Goal: Task Accomplishment & Management: Complete application form

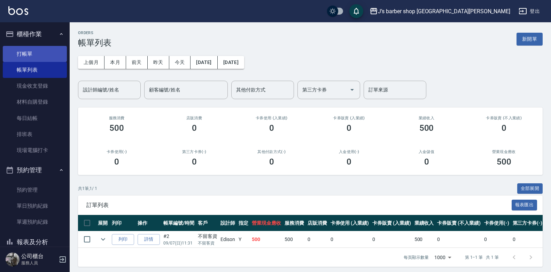
click at [37, 52] on link "打帳單" at bounding box center [35, 54] width 64 height 16
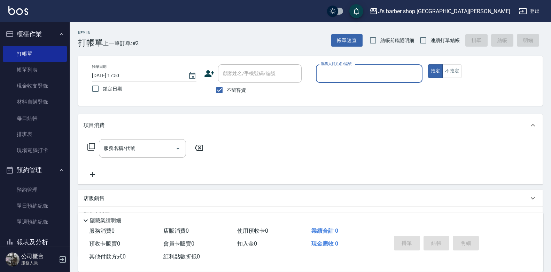
click at [122, 74] on input "[DATE] 17:50" at bounding box center [136, 75] width 89 height 11
type input "[DATE] 01:50"
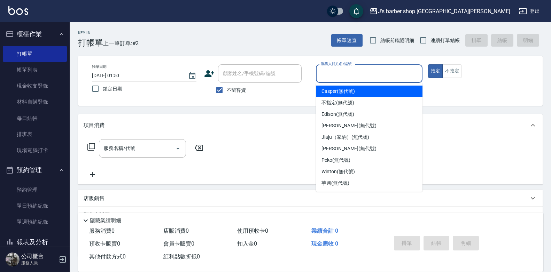
click at [354, 72] on input "服務人員姓名/編號" at bounding box center [369, 74] width 100 height 12
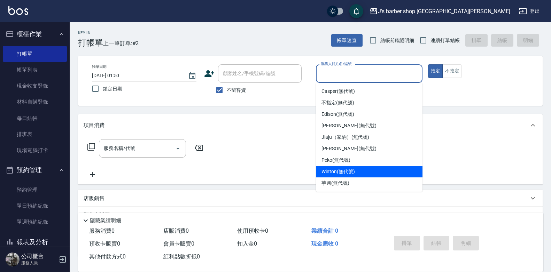
click at [335, 172] on span "Winton (無代號)" at bounding box center [338, 171] width 33 height 7
type input "Winton(無代號)"
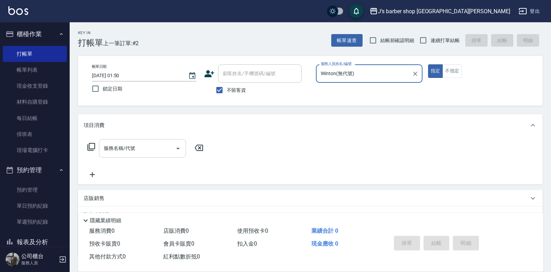
click at [136, 154] on input "服務名稱/代號" at bounding box center [137, 148] width 70 height 12
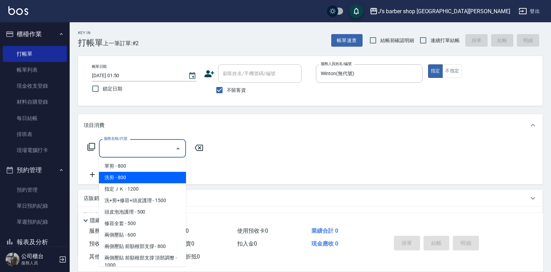
click at [138, 184] on span "指定ＪＫ - 1200" at bounding box center [142, 189] width 87 height 11
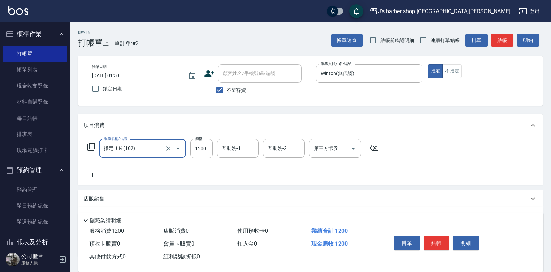
click at [154, 148] on input "指定ＪＫ(102)" at bounding box center [132, 148] width 61 height 12
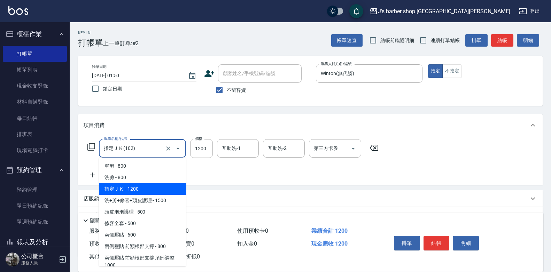
click at [148, 183] on span "洗剪 - 800" at bounding box center [142, 177] width 87 height 11
type input "洗剪(101)"
type input "800"
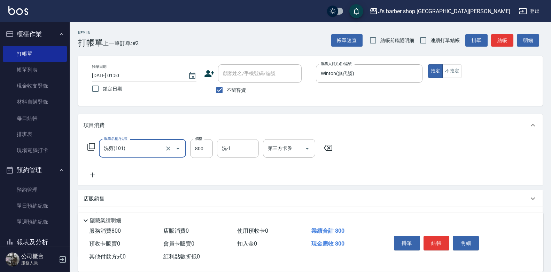
click at [234, 146] on input "洗-1" at bounding box center [238, 148] width 36 height 12
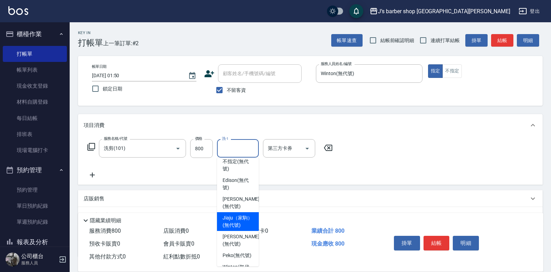
scroll to position [35, 0]
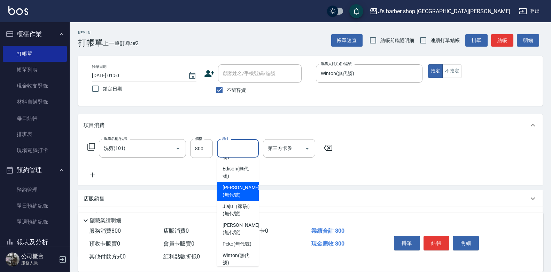
click at [241, 183] on div "[PERSON_NAME] (無代號)" at bounding box center [238, 191] width 42 height 19
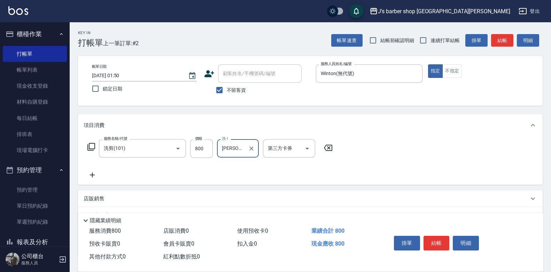
click at [241, 153] on input "[PERSON_NAME](無代號)" at bounding box center [232, 148] width 25 height 12
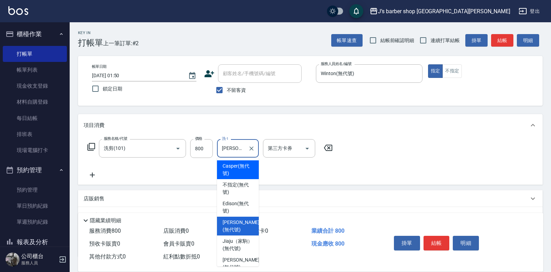
click at [241, 175] on span "Casper (無代號)" at bounding box center [238, 170] width 31 height 15
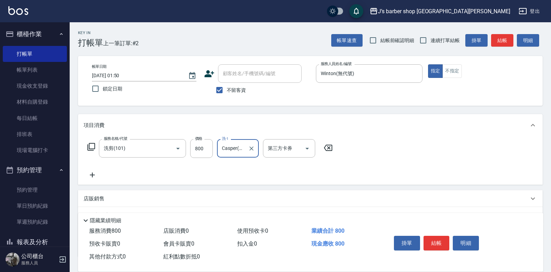
click at [236, 148] on input "Casper(無代號)" at bounding box center [232, 148] width 25 height 12
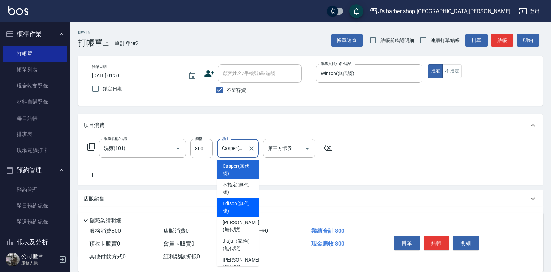
click at [238, 201] on span "Edison (無代號)" at bounding box center [238, 207] width 31 height 15
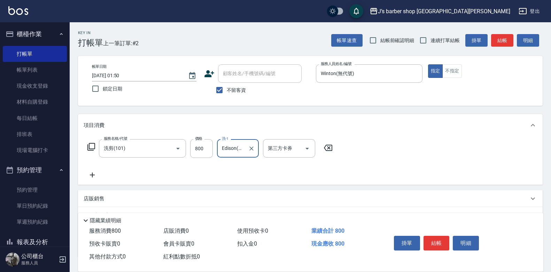
click at [244, 152] on input "Edison(無代號)" at bounding box center [232, 148] width 25 height 12
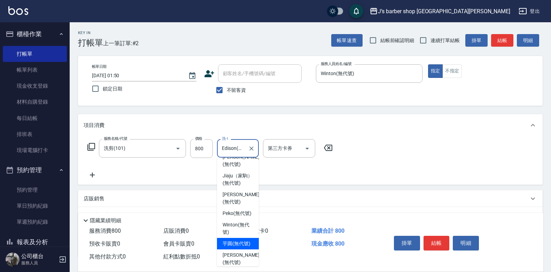
scroll to position [70, 0]
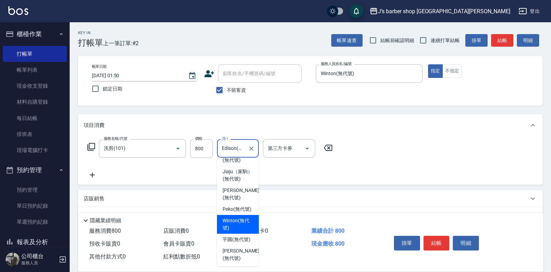
click at [236, 224] on div "Winton (無代號)" at bounding box center [238, 224] width 42 height 19
type input "Winton(無代號)"
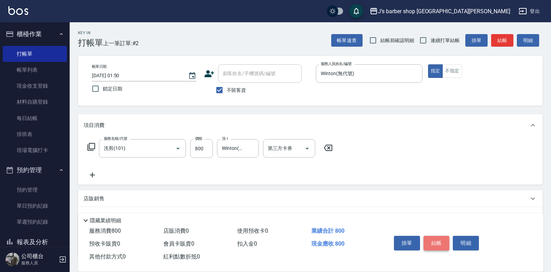
click at [442, 245] on button "結帳" at bounding box center [437, 243] width 26 height 15
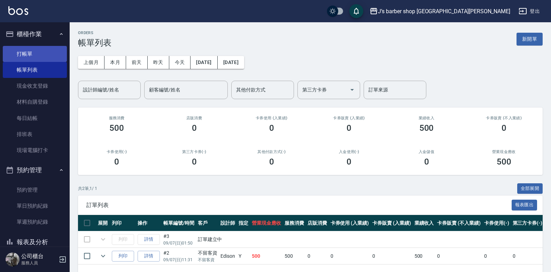
drag, startPoint x: 34, startPoint y: 51, endPoint x: 40, endPoint y: 51, distance: 6.6
click at [34, 51] on link "打帳單" at bounding box center [35, 54] width 64 height 16
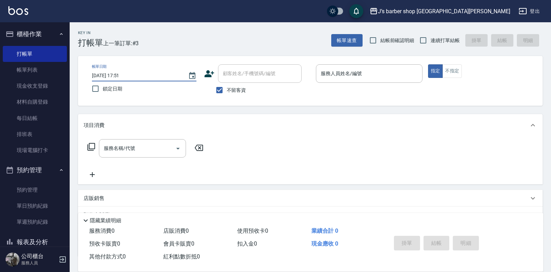
click at [122, 75] on input "[DATE] 17:51" at bounding box center [136, 75] width 89 height 11
type input "[DATE] 02:51"
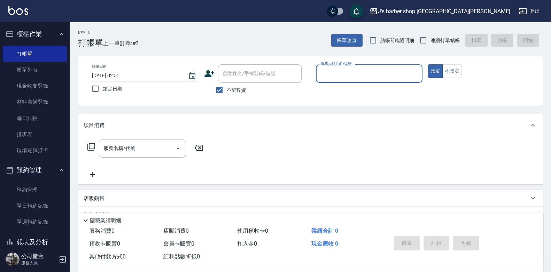
click at [376, 75] on input "服務人員姓名/編號" at bounding box center [369, 74] width 100 height 12
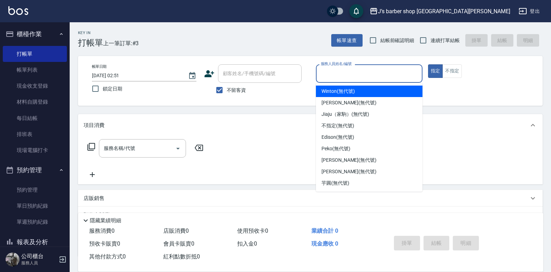
click at [354, 94] on span "Winton (無代號)" at bounding box center [338, 91] width 33 height 7
type input "Winton(無代號)"
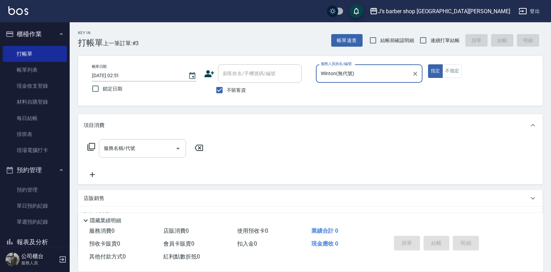
click at [161, 142] on input "服務名稱/代號" at bounding box center [137, 148] width 70 height 12
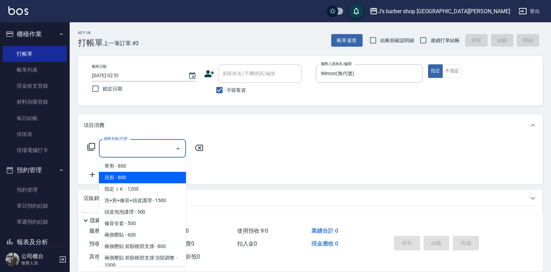
click at [134, 177] on span "洗剪 - 800" at bounding box center [142, 177] width 87 height 11
type input "洗剪(101)"
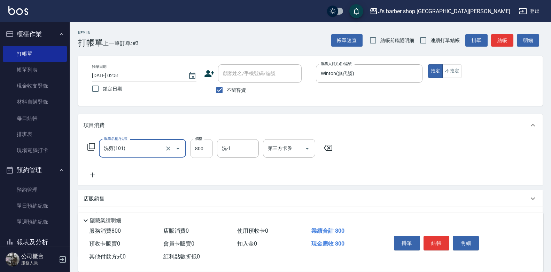
click at [198, 145] on input "800" at bounding box center [201, 148] width 23 height 19
type input "700"
click at [237, 152] on input "洗-1" at bounding box center [238, 148] width 36 height 12
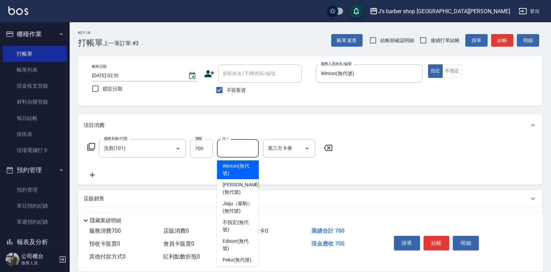
click at [243, 172] on span "Winton (無代號)" at bounding box center [238, 170] width 31 height 15
type input "Winton(無代號)"
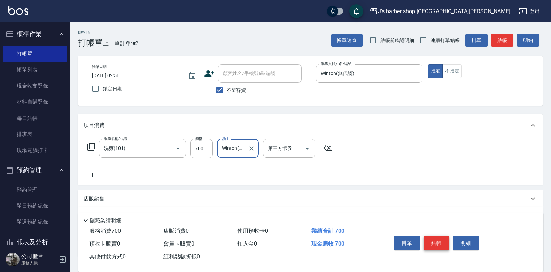
click at [437, 239] on button "結帳" at bounding box center [437, 243] width 26 height 15
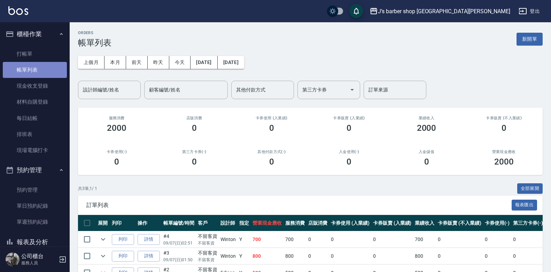
click at [36, 63] on link "帳單列表" at bounding box center [35, 70] width 64 height 16
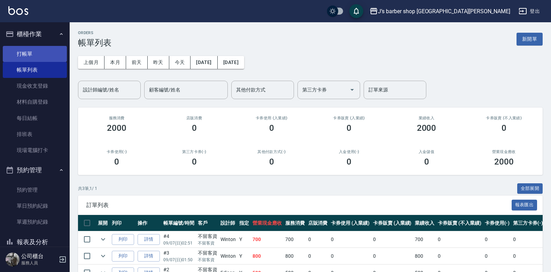
click at [39, 58] on link "打帳單" at bounding box center [35, 54] width 64 height 16
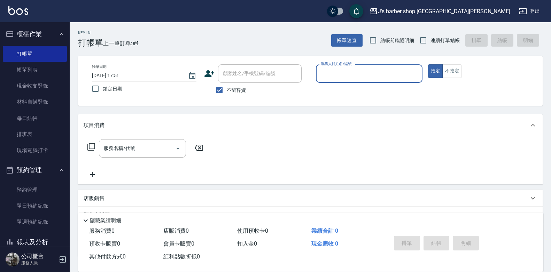
click at [125, 74] on input "[DATE] 17:51" at bounding box center [136, 75] width 89 height 11
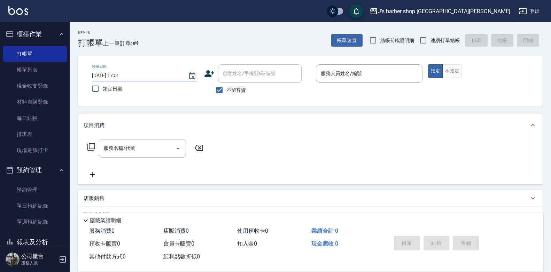
click at [123, 73] on input "[DATE] 17:51" at bounding box center [136, 75] width 89 height 11
type input "[DATE] 03:51"
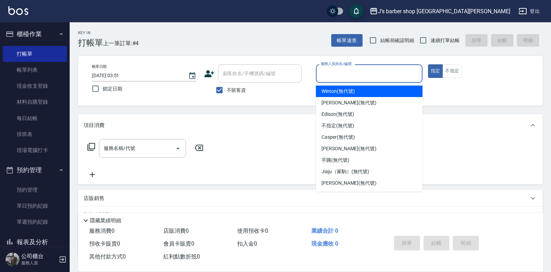
click at [331, 69] on input "服務人員姓名/編號" at bounding box center [369, 74] width 100 height 12
click at [339, 96] on div "Winton (無代號)" at bounding box center [369, 91] width 107 height 11
type input "Winton(無代號)"
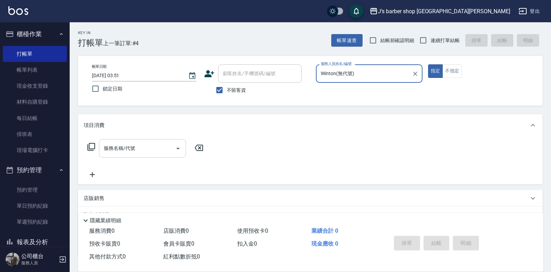
click at [171, 149] on input "服務名稱/代號" at bounding box center [137, 148] width 70 height 12
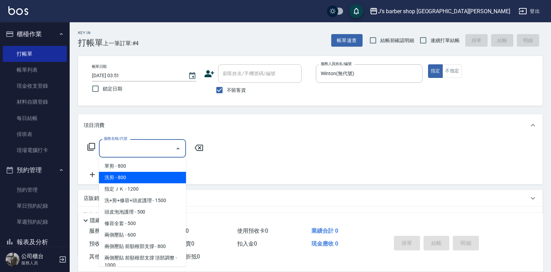
click at [140, 175] on span "洗剪 - 800" at bounding box center [142, 177] width 87 height 11
type input "洗剪(101)"
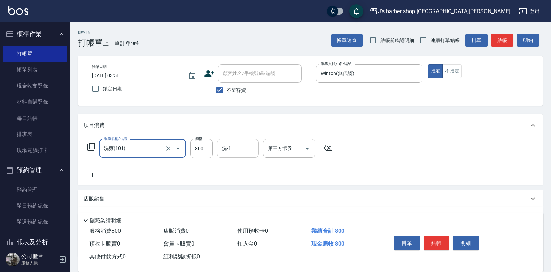
click at [228, 146] on input "洗-1" at bounding box center [238, 148] width 36 height 12
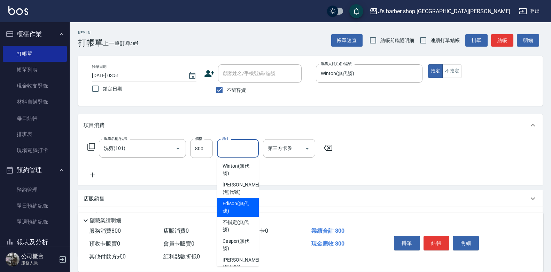
click at [237, 202] on span "Edison (無代號)" at bounding box center [238, 207] width 31 height 15
type input "Edison(無代號)"
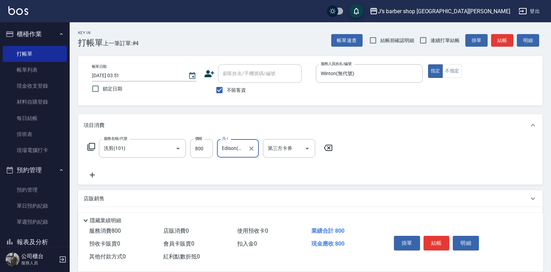
click at [94, 176] on icon at bounding box center [92, 175] width 17 height 8
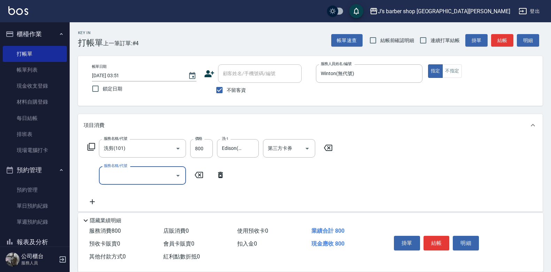
click at [142, 176] on input "服務名稱/代號" at bounding box center [137, 176] width 70 height 12
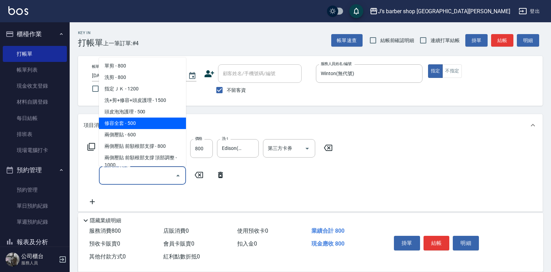
click at [124, 121] on span "修容全套 - 500" at bounding box center [142, 123] width 87 height 11
type input "修容全套(202)"
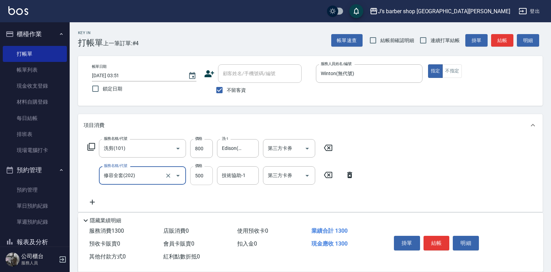
click at [209, 179] on input "500" at bounding box center [201, 176] width 23 height 19
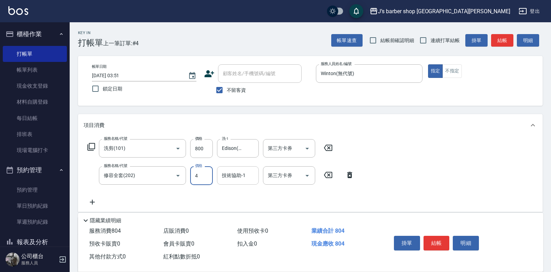
type input "400"
click at [227, 163] on div "服務名稱/代號 洗剪(101) 服務名稱/代號 價格 800 價格 洗-1 Edison(無代號) 洗-1 第三方卡券 第三方卡券 服務名稱/代號 修容全套(…" at bounding box center [221, 172] width 275 height 67
click at [228, 163] on div "服務名稱/代號 洗剪(101) 服務名稱/代號 價格 800 價格 洗-1 Edison(無代號) 洗-1 第三方卡券 第三方卡券 服務名稱/代號 修容全套(…" at bounding box center [221, 172] width 275 height 67
click at [229, 172] on div "技術協助-1 技術協助-1" at bounding box center [238, 176] width 42 height 18
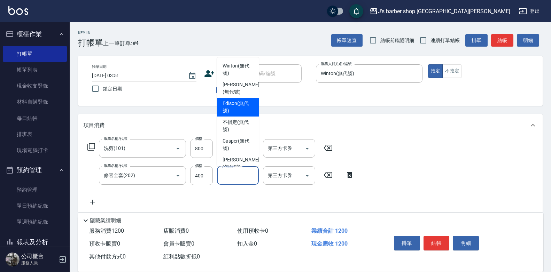
click at [240, 104] on span "Edison (無代號)" at bounding box center [238, 107] width 31 height 15
type input "Edison(無代號)"
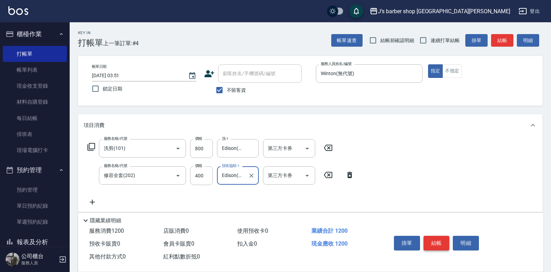
click at [430, 238] on button "結帳" at bounding box center [437, 243] width 26 height 15
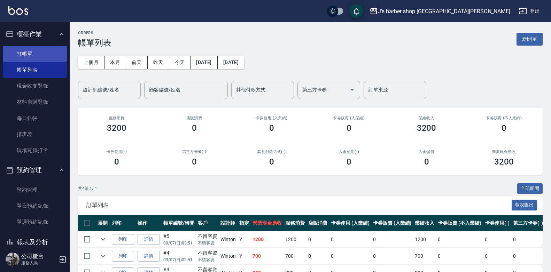
click at [34, 58] on link "打帳單" at bounding box center [35, 54] width 64 height 16
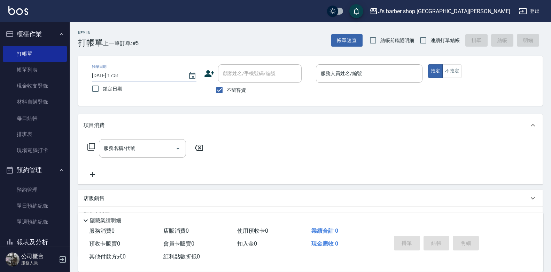
click at [121, 73] on input "[DATE] 17:51" at bounding box center [136, 75] width 89 height 11
type input "[DATE] 04:51"
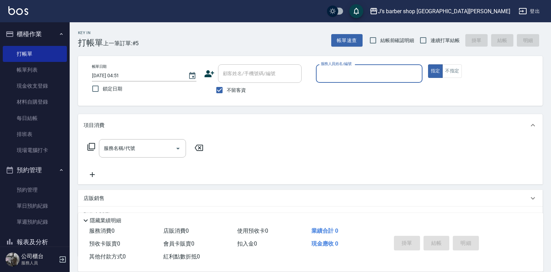
click at [386, 68] on input "服務人員姓名/編號" at bounding box center [369, 74] width 100 height 12
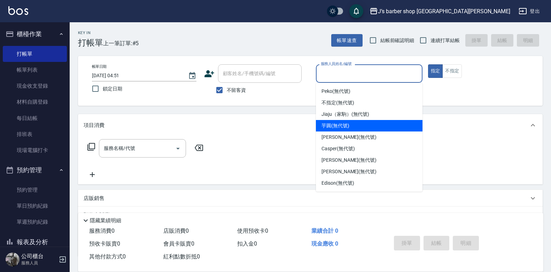
scroll to position [11, 0]
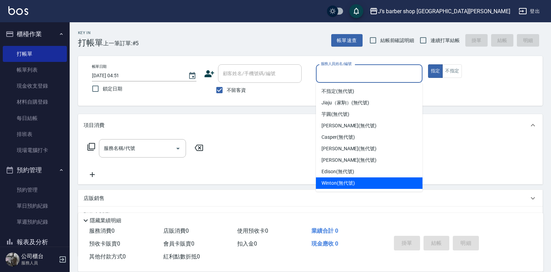
click at [340, 178] on div "Winton (無代號)" at bounding box center [369, 183] width 107 height 11
type input "Winton(無代號)"
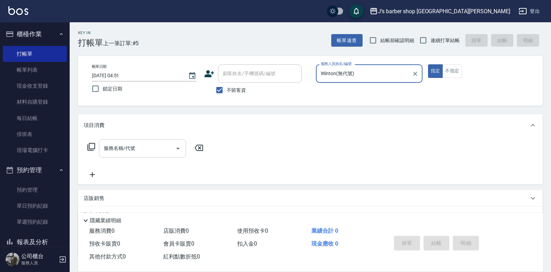
click at [161, 154] on input "服務名稱/代號" at bounding box center [137, 148] width 70 height 12
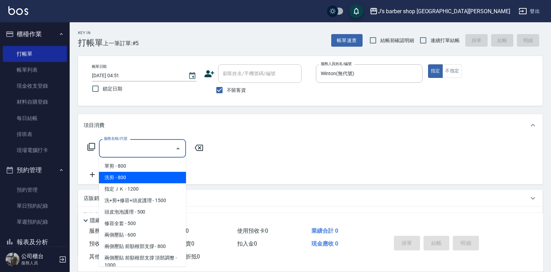
click at [144, 177] on span "洗剪 - 800" at bounding box center [142, 177] width 87 height 11
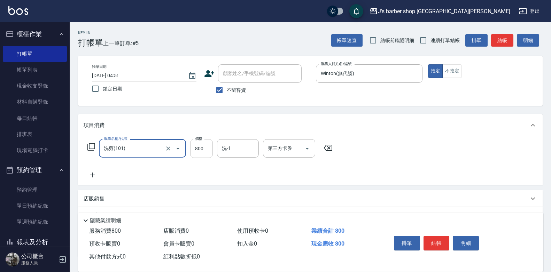
click at [204, 149] on input "800" at bounding box center [201, 148] width 23 height 19
click at [128, 152] on input "洗剪(101)" at bounding box center [132, 148] width 61 height 12
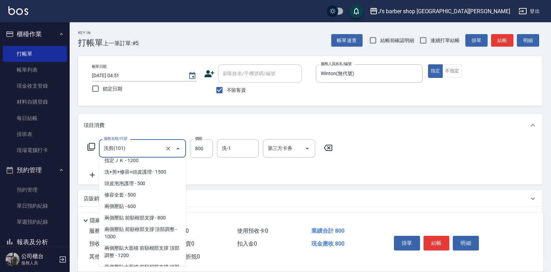
scroll to position [0, 0]
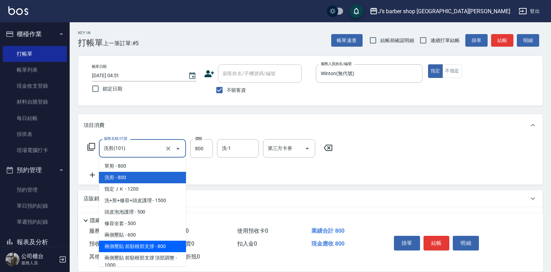
click at [139, 242] on span "兩側壓貼 前額根部支撐 - 800" at bounding box center [142, 246] width 87 height 11
type input "兩側壓貼 前額根部支撐(Gp1)"
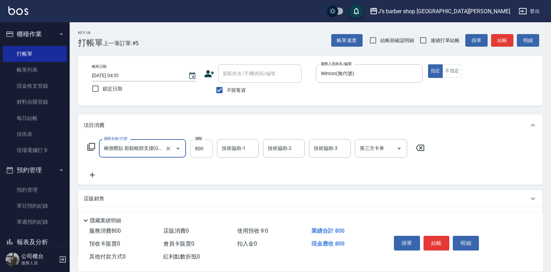
click at [205, 146] on input "800" at bounding box center [201, 148] width 23 height 19
type input "1700"
click at [245, 152] on input "技術協助-1" at bounding box center [238, 148] width 36 height 12
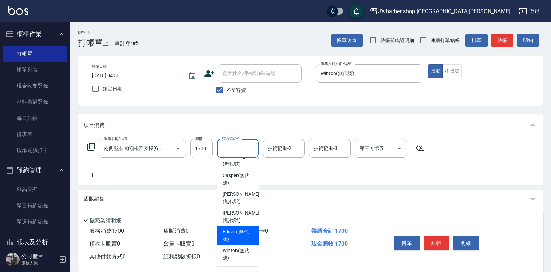
scroll to position [85, 0]
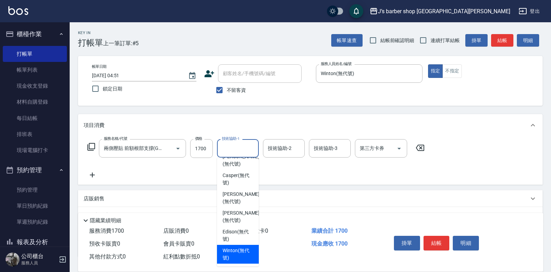
click at [234, 251] on span "Winton (無代號)" at bounding box center [238, 254] width 31 height 15
type input "Winton(無代號)"
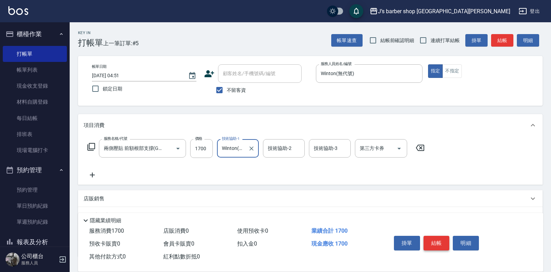
click at [436, 243] on button "結帳" at bounding box center [437, 243] width 26 height 15
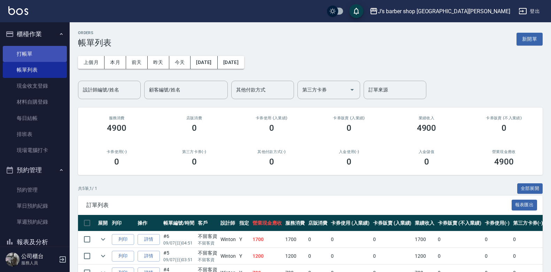
click at [44, 51] on link "打帳單" at bounding box center [35, 54] width 64 height 16
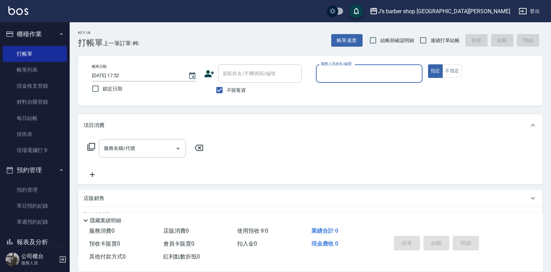
click at [122, 72] on input "[DATE] 17:52" at bounding box center [136, 75] width 89 height 11
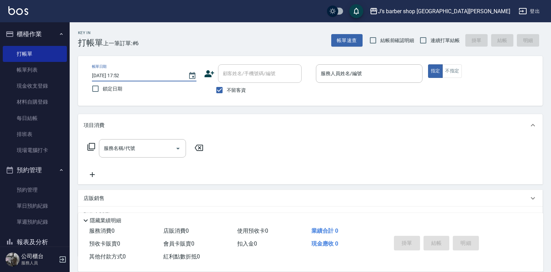
type input "[DATE] 05:52"
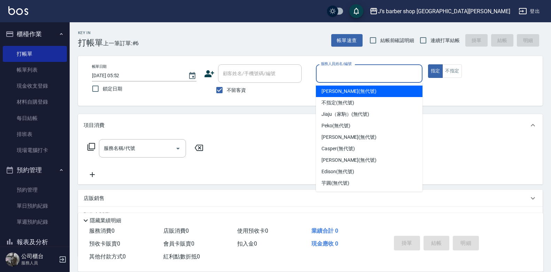
click at [371, 70] on input "服務人員姓名/編號" at bounding box center [369, 74] width 100 height 12
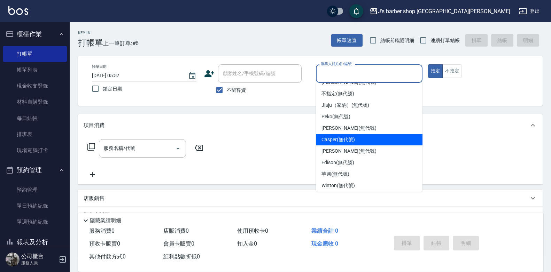
scroll to position [11, 0]
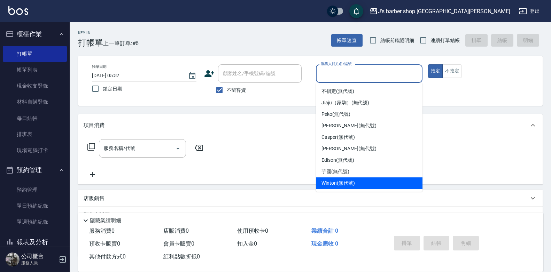
click at [339, 178] on div "Winton (無代號)" at bounding box center [369, 183] width 107 height 11
type input "Winton(無代號)"
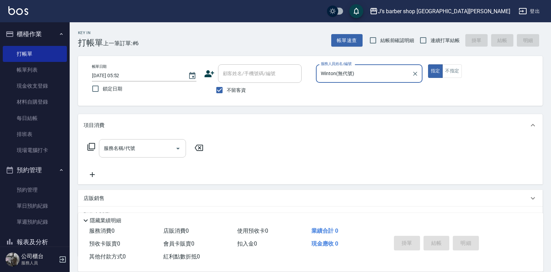
click at [168, 148] on input "服務名稱/代號" at bounding box center [137, 148] width 70 height 12
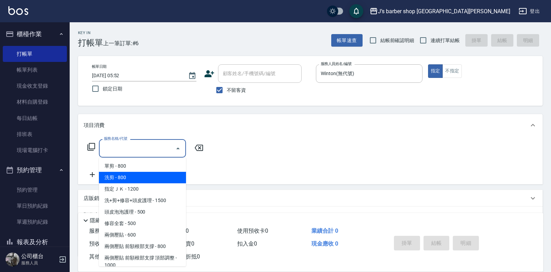
drag, startPoint x: 155, startPoint y: 175, endPoint x: 174, endPoint y: 165, distance: 21.0
click at [155, 175] on span "洗剪 - 800" at bounding box center [142, 177] width 87 height 11
type input "洗剪(101)"
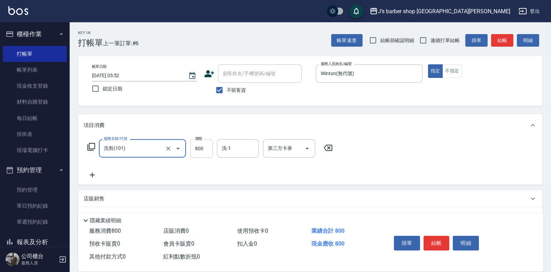
click at [206, 147] on input "800" at bounding box center [201, 148] width 23 height 19
type input "300"
click at [243, 144] on input "洗-1" at bounding box center [238, 148] width 36 height 12
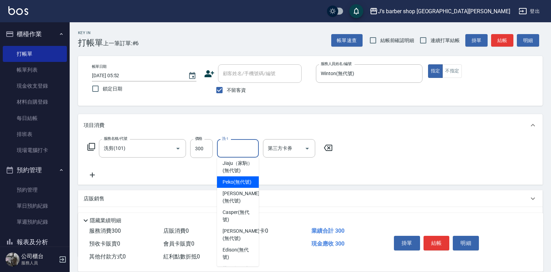
scroll to position [85, 0]
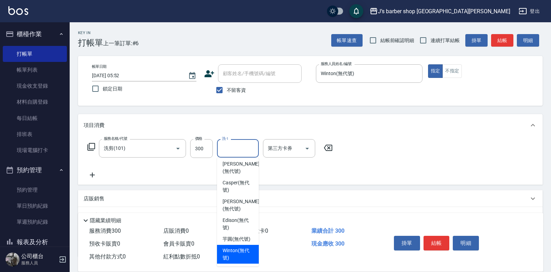
click at [239, 250] on span "Winton (無代號)" at bounding box center [238, 254] width 31 height 15
type input "Winton(無代號)"
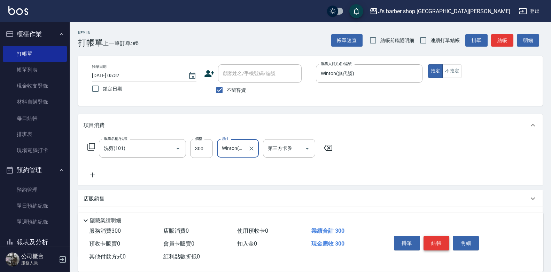
click at [441, 243] on button "結帳" at bounding box center [437, 243] width 26 height 15
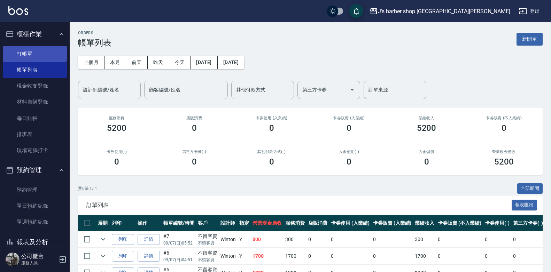
click at [41, 54] on link "打帳單" at bounding box center [35, 54] width 64 height 16
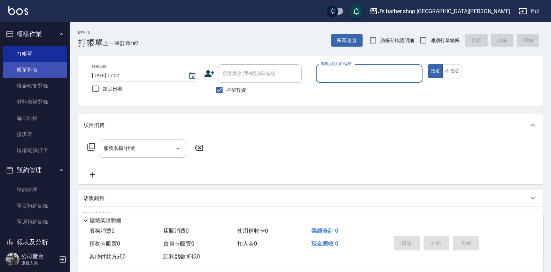
click at [28, 63] on link "帳單列表" at bounding box center [35, 70] width 64 height 16
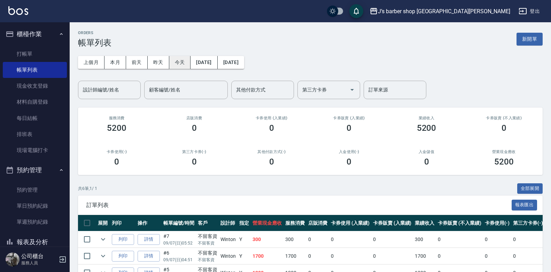
click at [180, 61] on button "今天" at bounding box center [180, 62] width 22 height 13
click at [129, 92] on input "設計師編號/姓名" at bounding box center [109, 90] width 56 height 12
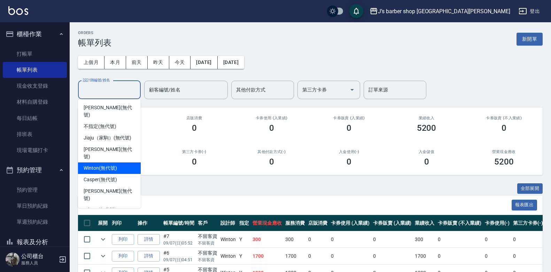
click at [114, 165] on span "Winton (無代號)" at bounding box center [100, 168] width 33 height 7
type input "Winton(無代號)"
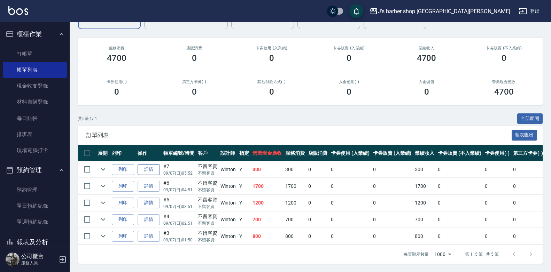
scroll to position [75, 0]
click at [36, 64] on link "帳單列表" at bounding box center [35, 70] width 64 height 16
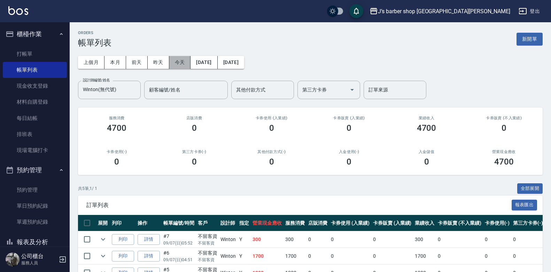
click at [179, 60] on button "今天" at bounding box center [180, 62] width 22 height 13
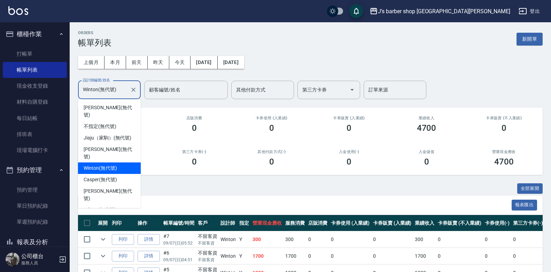
click at [125, 89] on input "Winton(無代號)" at bounding box center [104, 90] width 46 height 12
click at [136, 93] on icon "Clear" at bounding box center [133, 89] width 7 height 7
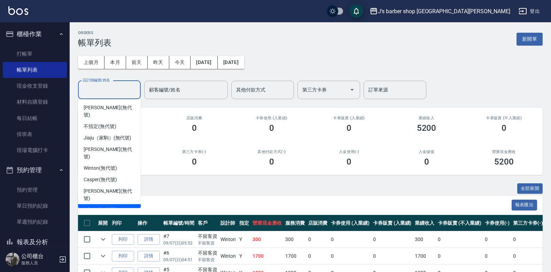
click at [107, 207] on span "Edison (無代號)" at bounding box center [100, 210] width 32 height 7
type input "Edison(無代號)"
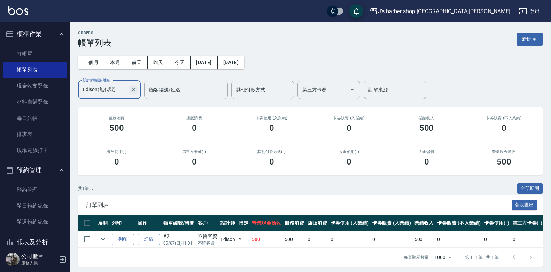
click at [133, 92] on icon "Clear" at bounding box center [133, 89] width 7 height 7
